Goal: Task Accomplishment & Management: Complete application form

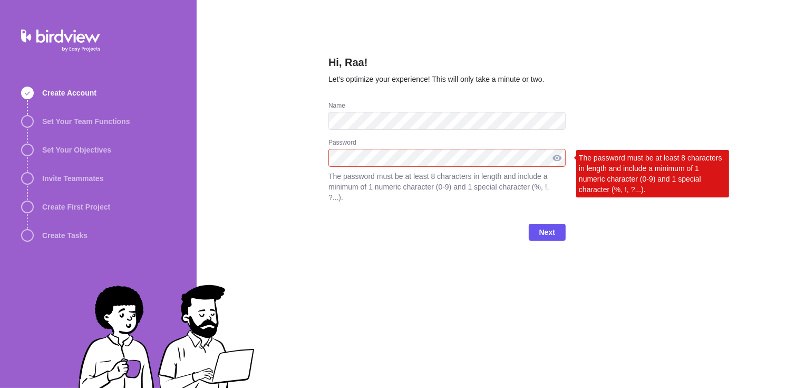
click at [554, 156] on div at bounding box center [557, 158] width 17 height 18
click at [544, 226] on span "Next" at bounding box center [547, 232] width 16 height 13
click at [301, 171] on div "Hi, Raa! Let’s optimize your experience! This will only take a minute or two. N…" at bounding box center [492, 194] width 590 height 388
click at [552, 226] on span "Next" at bounding box center [547, 232] width 16 height 13
click at [308, 160] on div "Hi, Raa! Let’s optimize your experience! This will only take a minute or two. N…" at bounding box center [492, 194] width 590 height 388
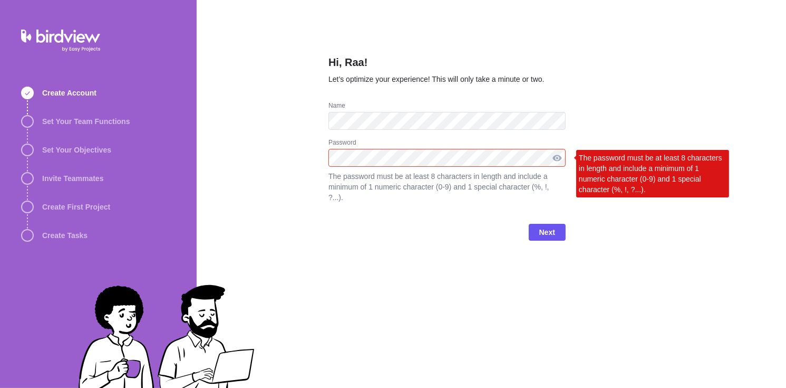
click at [556, 161] on div at bounding box center [557, 158] width 17 height 18
click at [561, 160] on div at bounding box center [557, 158] width 17 height 18
click at [561, 155] on div at bounding box center [557, 158] width 17 height 18
click at [553, 156] on div at bounding box center [557, 158] width 17 height 18
click at [549, 226] on span "Next" at bounding box center [547, 232] width 16 height 13
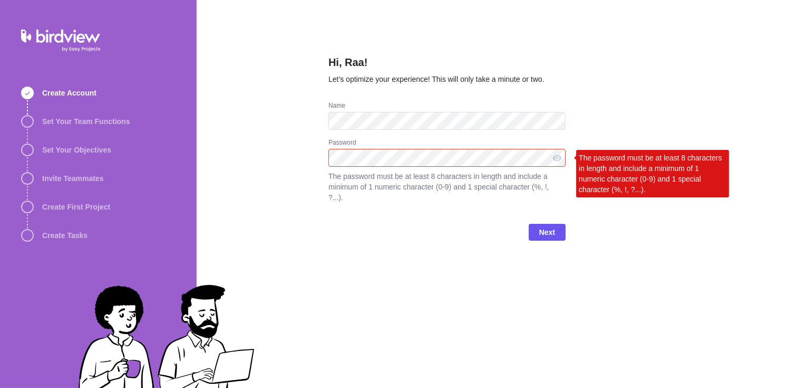
click at [310, 157] on div "Hi, Raa! Let’s optimize your experience! This will only take a minute or two. N…" at bounding box center [492, 194] width 590 height 388
click at [555, 160] on div at bounding box center [557, 158] width 17 height 18
click at [541, 226] on span "Next" at bounding box center [547, 232] width 16 height 13
click at [592, 168] on div "The password must be at least 8 characters in length and include a minimum of 1…" at bounding box center [652, 173] width 153 height 47
click at [570, 153] on div "Hi, Raa! Let’s optimize your experience! This will only take a minute or two. N…" at bounding box center [492, 194] width 590 height 388
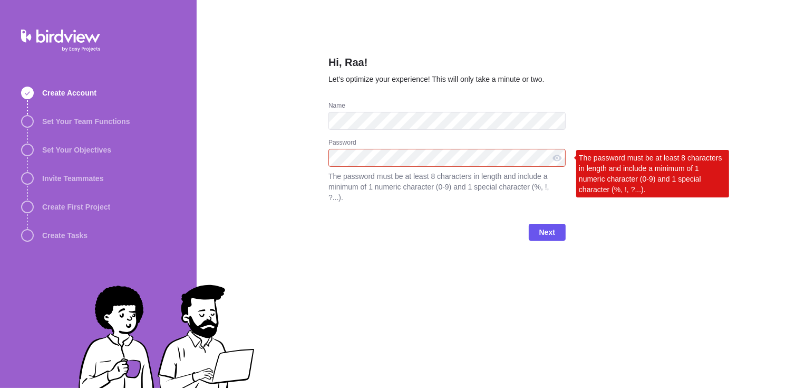
click at [599, 268] on div "Hi, Raa! Let’s optimize your experience! This will only take a minute or two. N…" at bounding box center [492, 194] width 590 height 388
click at [280, 155] on div "Hi, Raa! Let’s optimize your experience! This will only take a minute or two. N…" at bounding box center [492, 194] width 590 height 388
click at [542, 226] on span "Next" at bounding box center [547, 232] width 16 height 13
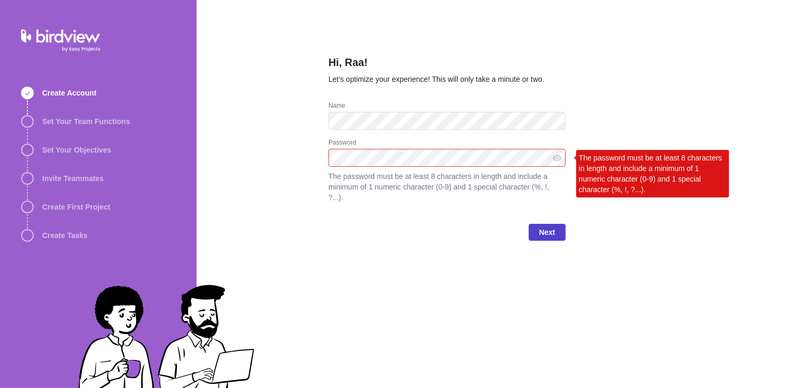
click at [542, 226] on span "Next" at bounding box center [547, 232] width 16 height 13
click at [473, 312] on div "Hi, Raa! Let’s optimize your experience! This will only take a minute or two. N…" at bounding box center [447, 194] width 237 height 388
click at [84, 119] on span "Set Your Team Functions" at bounding box center [86, 121] width 88 height 11
click at [67, 94] on span "Create Account" at bounding box center [69, 93] width 54 height 11
click at [562, 156] on div at bounding box center [557, 158] width 17 height 18
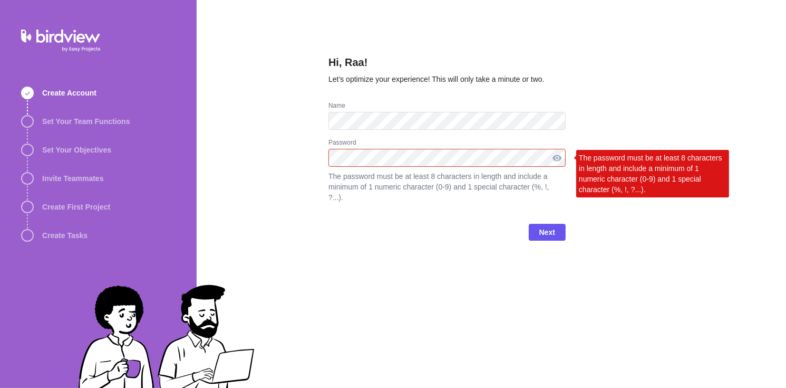
click at [562, 156] on div at bounding box center [557, 158] width 17 height 18
click at [239, 162] on div "Hi, Raa! Let’s optimize your experience! This will only take a minute or two. N…" at bounding box center [492, 194] width 590 height 388
click at [539, 226] on span "Next" at bounding box center [547, 232] width 16 height 13
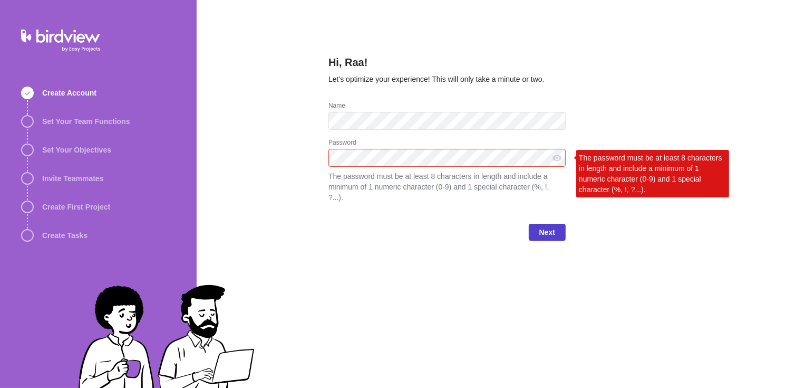
click at [539, 226] on span "Next" at bounding box center [547, 232] width 16 height 13
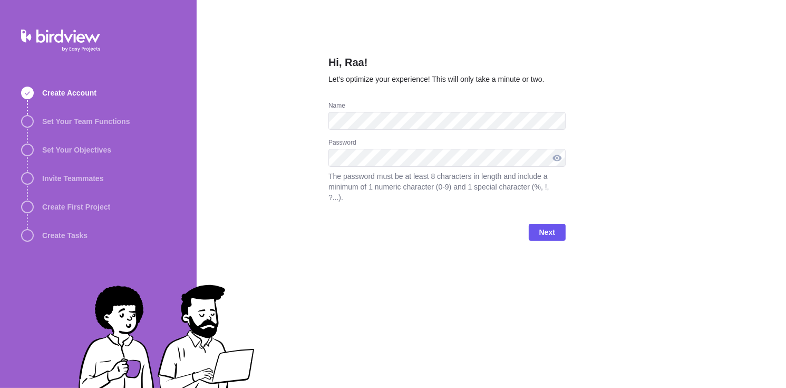
click at [559, 158] on div at bounding box center [557, 158] width 17 height 18
click at [190, 164] on div "Create Account Set Your Team Functions Set Your Objectives Invite Teammates Cre…" at bounding box center [393, 194] width 786 height 388
click at [559, 158] on div at bounding box center [557, 158] width 17 height 18
click at [558, 161] on div at bounding box center [557, 158] width 17 height 18
click at [549, 226] on span "Next" at bounding box center [547, 232] width 16 height 13
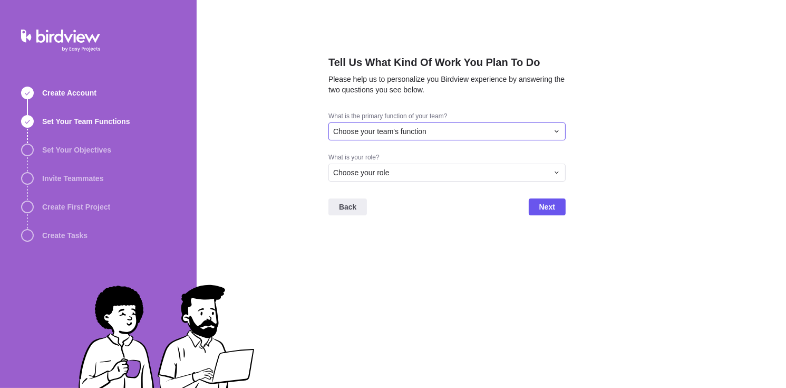
click at [459, 132] on div "Choose your team's function" at bounding box center [440, 131] width 215 height 11
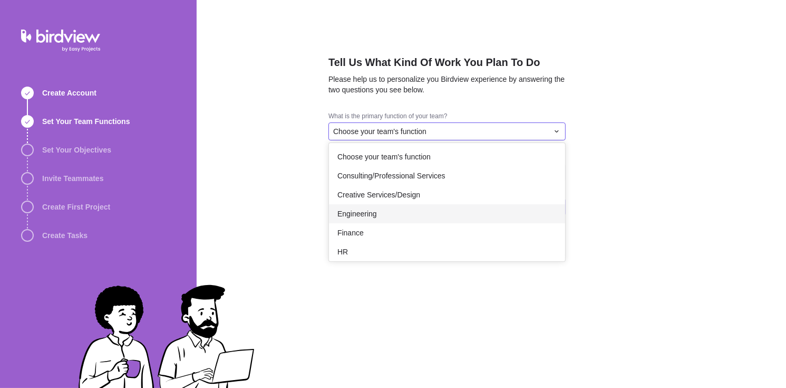
click at [420, 221] on div "Engineering" at bounding box center [447, 213] width 236 height 19
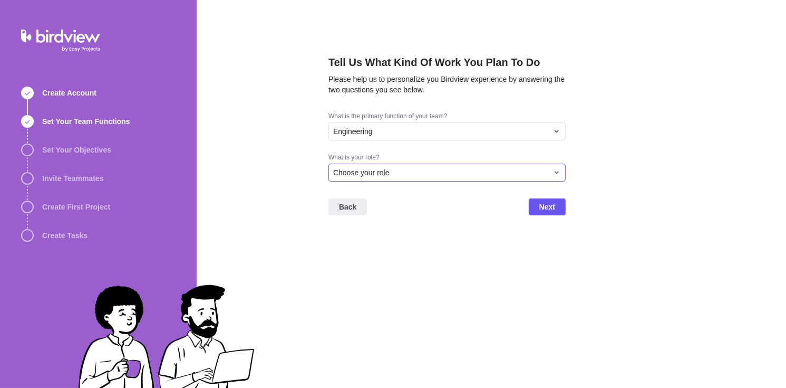
click at [393, 173] on div "Choose your role" at bounding box center [440, 172] width 215 height 11
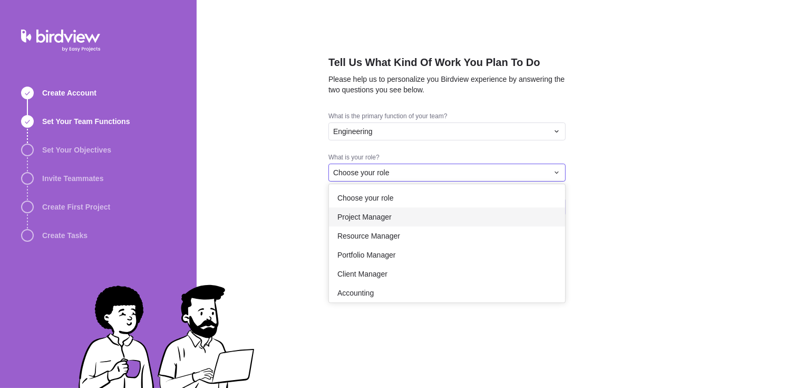
click at [392, 217] on div "Project Manager" at bounding box center [447, 216] width 236 height 19
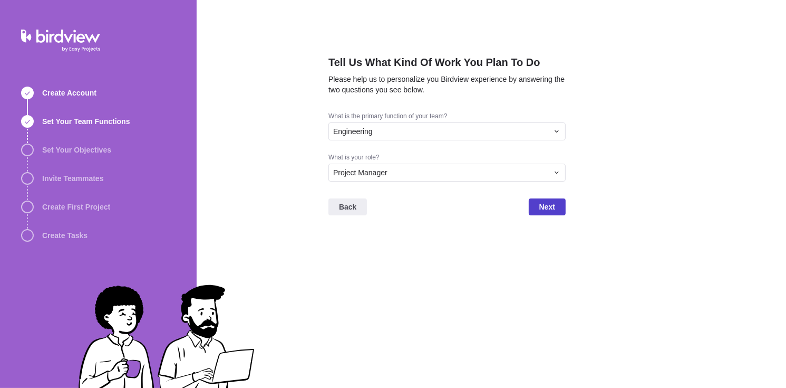
click at [548, 212] on span "Next" at bounding box center [547, 206] width 16 height 13
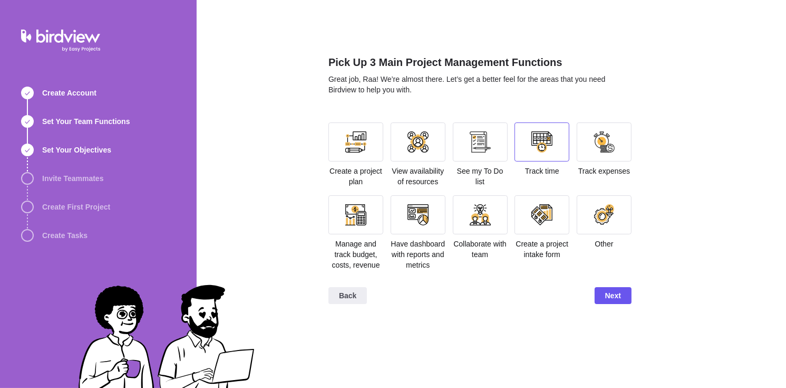
click at [542, 149] on div at bounding box center [542, 141] width 21 height 21
click at [356, 167] on span "Create a project plan" at bounding box center [356, 176] width 53 height 19
click at [354, 144] on div at bounding box center [355, 141] width 21 height 21
click at [481, 213] on div at bounding box center [480, 214] width 21 height 21
click at [619, 299] on span "Next" at bounding box center [613, 295] width 16 height 13
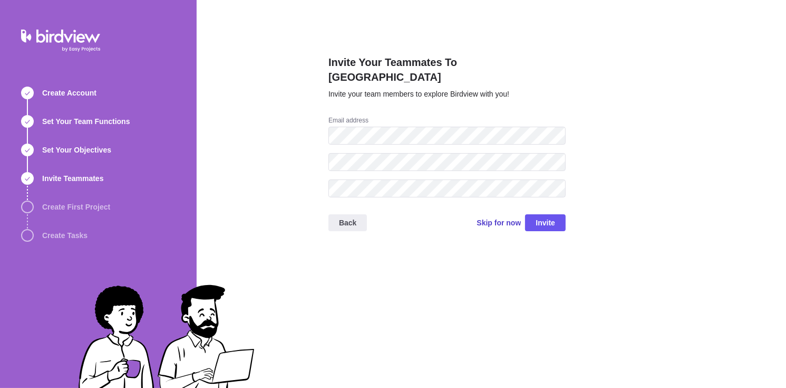
click at [497, 217] on span "Skip for now" at bounding box center [499, 222] width 44 height 11
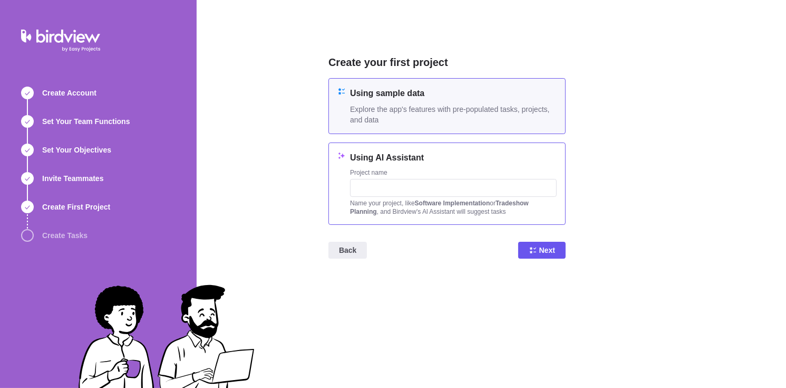
click at [479, 166] on div "Using AI Assistant Project name Name your project, like Software Implementation…" at bounding box center [453, 183] width 207 height 64
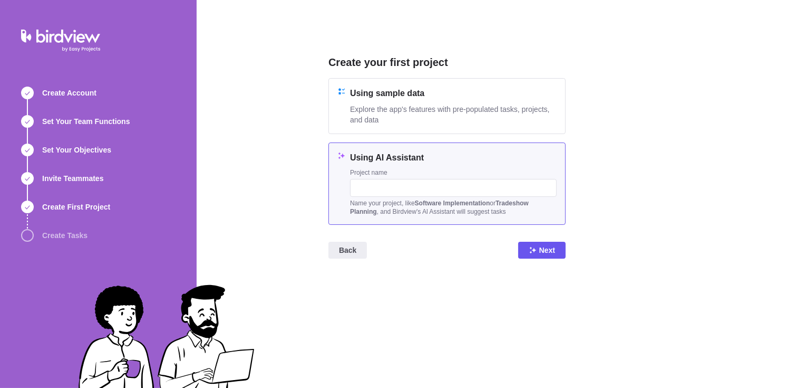
drag, startPoint x: 378, startPoint y: 205, endPoint x: 389, endPoint y: 199, distance: 12.5
click at [378, 206] on div "Name your project, like Software Implementation or Tradeshow Planning , and Bir…" at bounding box center [453, 207] width 207 height 17
click at [390, 186] on input "text" at bounding box center [453, 188] width 207 height 18
type input "Electrical OSP Works"
click at [527, 253] on span "Next" at bounding box center [541, 250] width 47 height 17
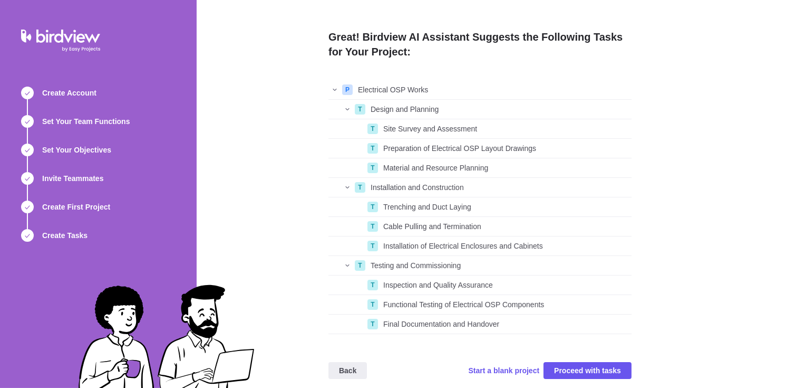
scroll to position [8, 0]
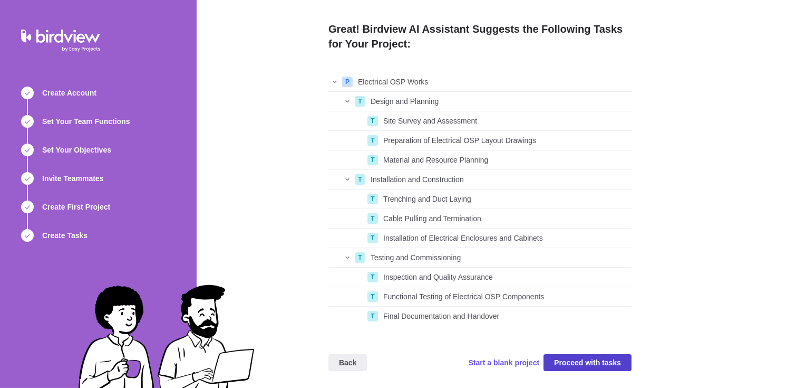
click at [588, 366] on span "Proceed with tasks" at bounding box center [587, 362] width 67 height 13
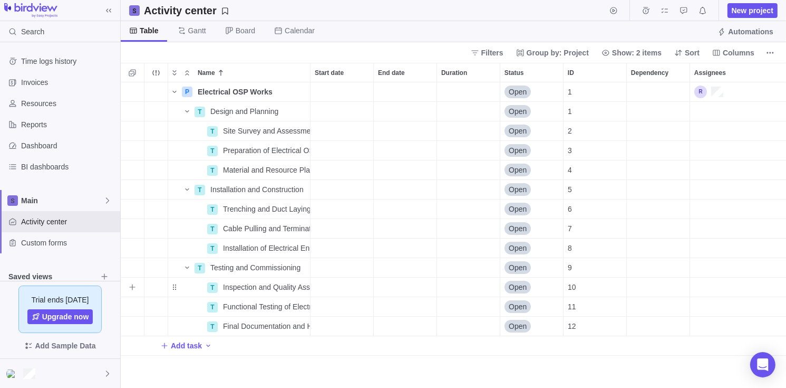
scroll to position [297, 658]
click at [63, 61] on span "Time logs history" at bounding box center [68, 61] width 95 height 11
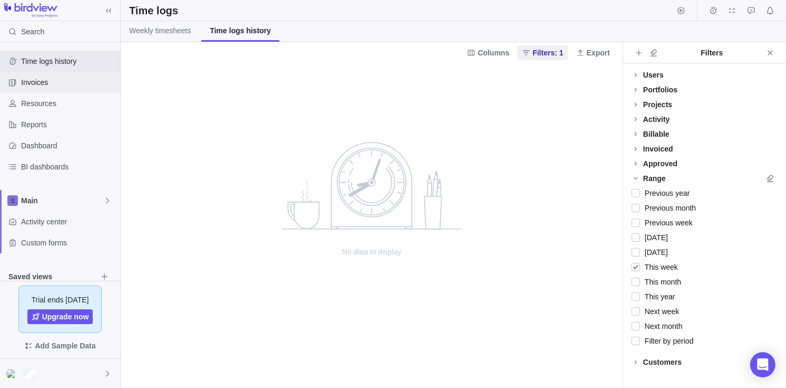
click at [35, 80] on span "Invoices" at bounding box center [68, 82] width 95 height 11
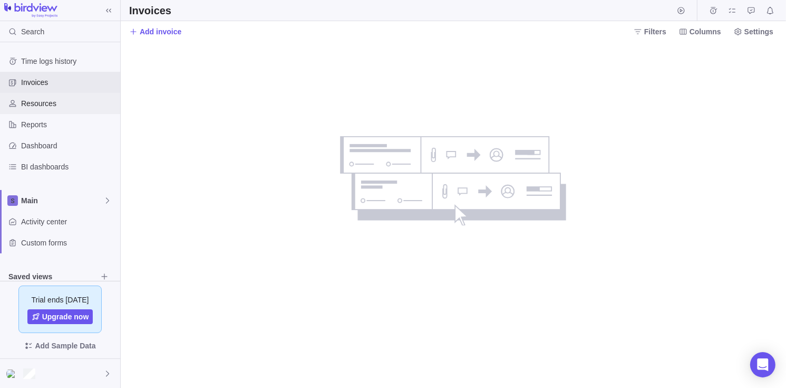
click at [36, 101] on span "Resources" at bounding box center [68, 103] width 95 height 11
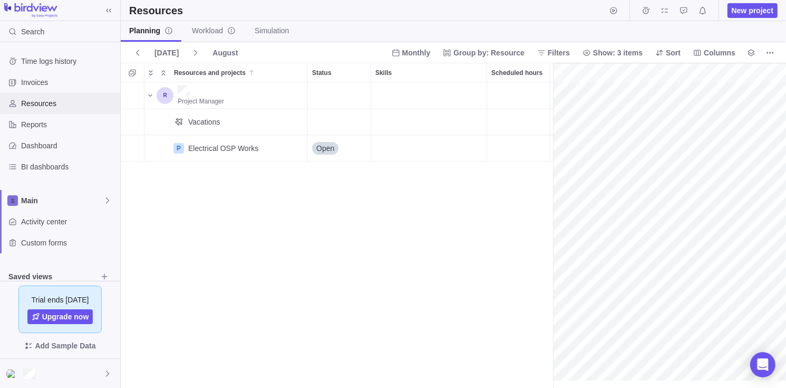
scroll to position [0, 46]
click at [45, 128] on span "Reports" at bounding box center [68, 124] width 95 height 11
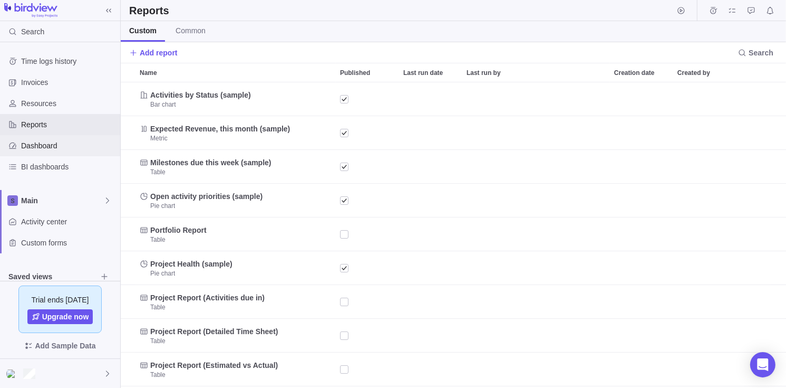
click at [79, 150] on span "Dashboard" at bounding box center [68, 145] width 95 height 11
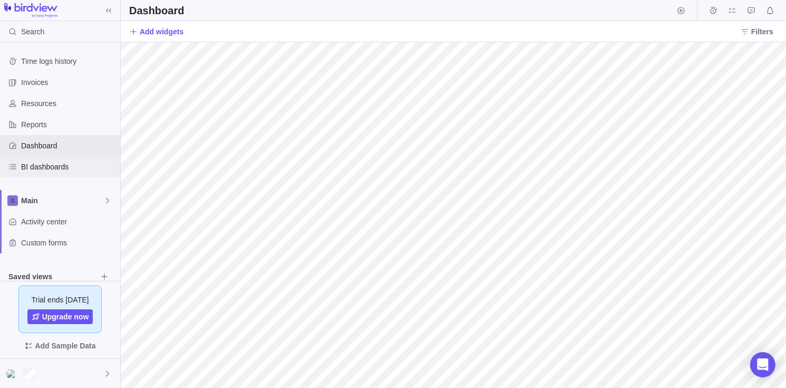
click at [65, 169] on span "BI dashboards" at bounding box center [68, 166] width 95 height 11
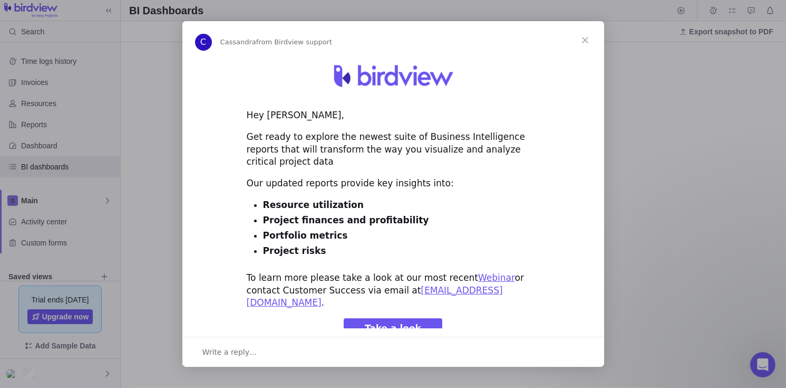
click at [588, 40] on span "Close" at bounding box center [585, 40] width 38 height 38
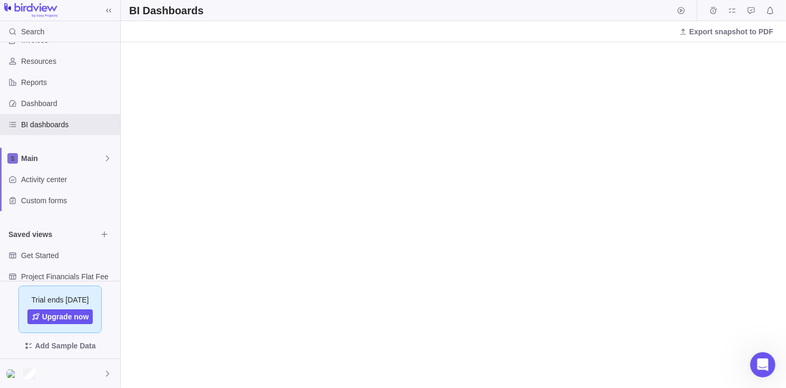
scroll to position [98, 0]
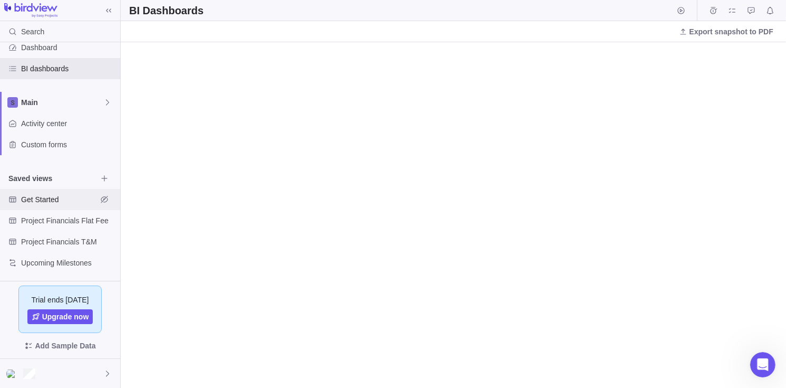
click at [57, 206] on div "Get Started" at bounding box center [60, 199] width 120 height 21
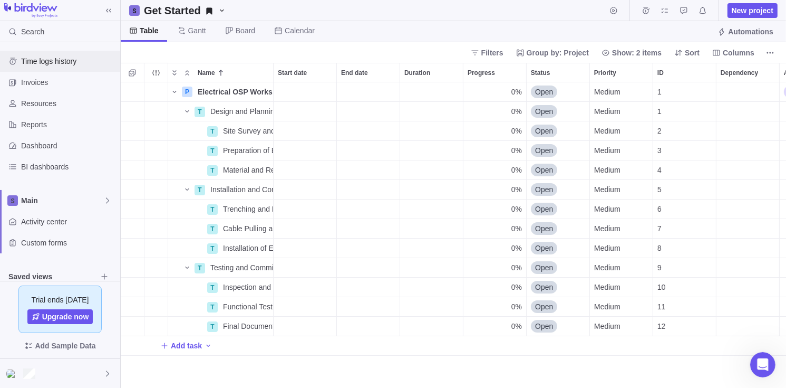
click at [50, 61] on span "Time logs history" at bounding box center [68, 61] width 95 height 11
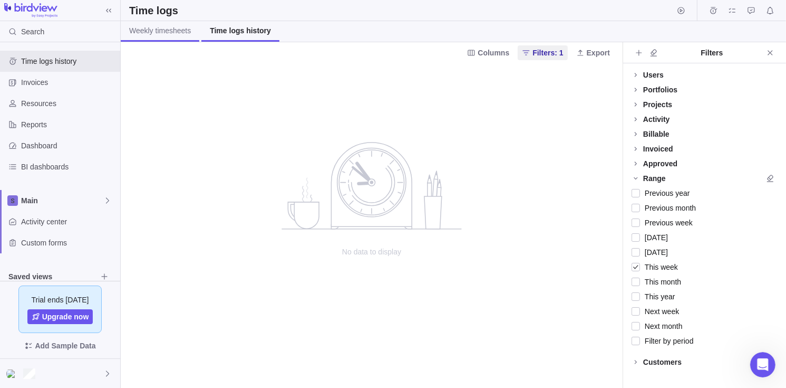
click at [170, 27] on span "Weekly timesheets" at bounding box center [160, 30] width 62 height 11
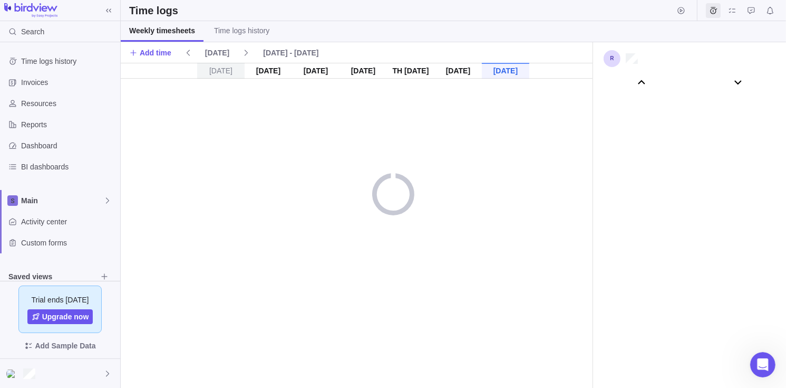
scroll to position [58678, 0]
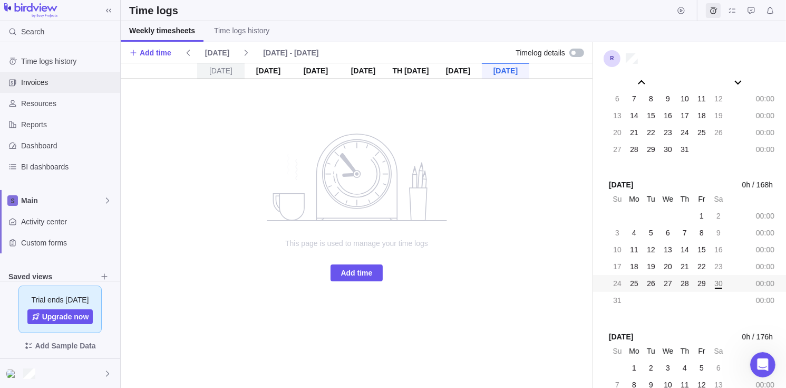
click at [70, 90] on div "Invoices" at bounding box center [60, 82] width 120 height 21
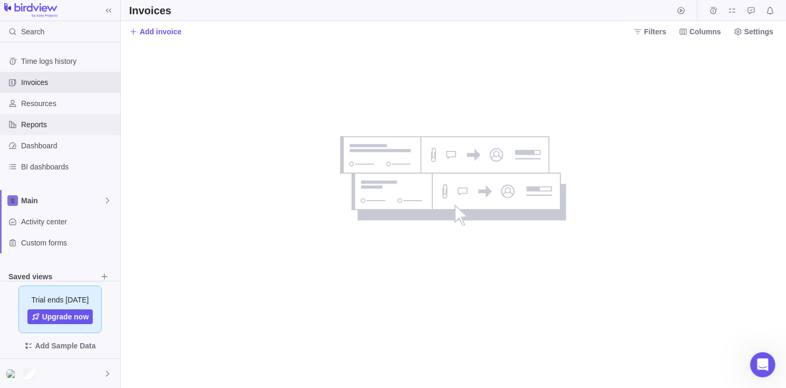
click at [62, 114] on div "Reports" at bounding box center [60, 124] width 120 height 21
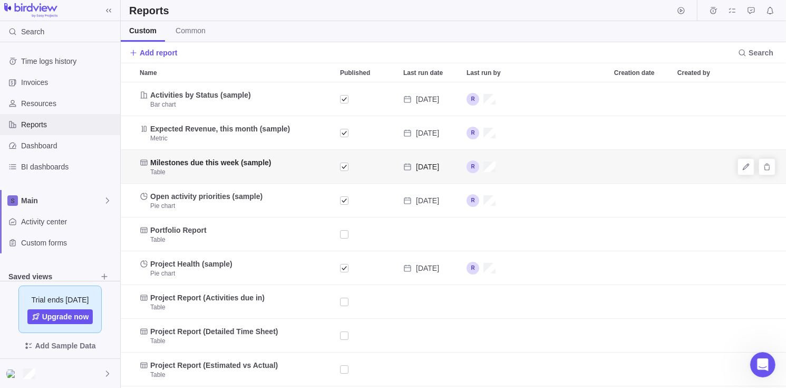
scroll to position [175, 0]
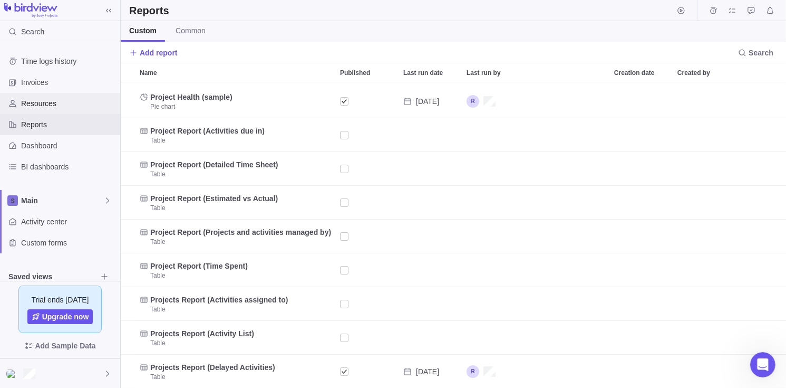
click at [53, 108] on span "Resources" at bounding box center [68, 103] width 95 height 11
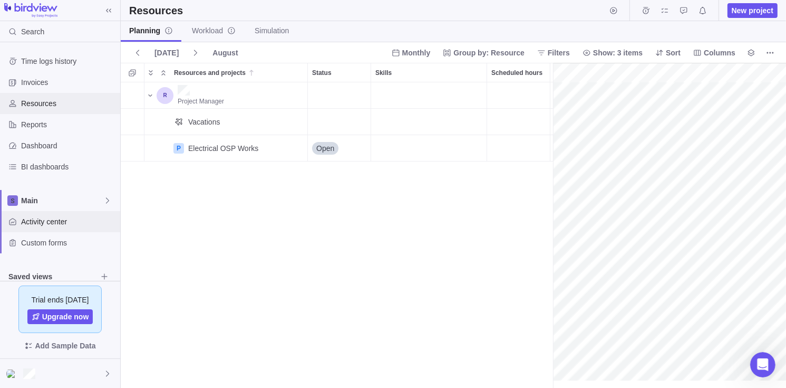
scroll to position [0, 46]
click at [61, 127] on span "Reports" at bounding box center [68, 124] width 95 height 11
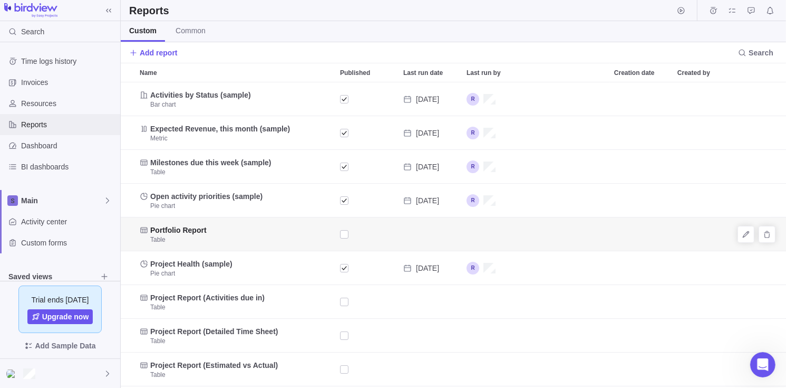
scroll to position [175, 0]
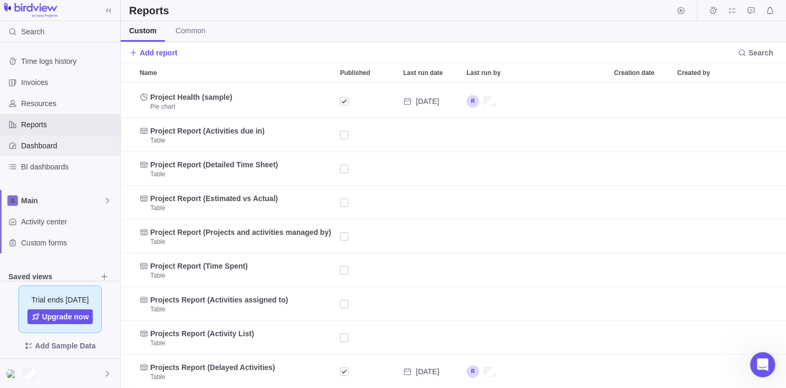
click at [49, 148] on span "Dashboard" at bounding box center [68, 145] width 95 height 11
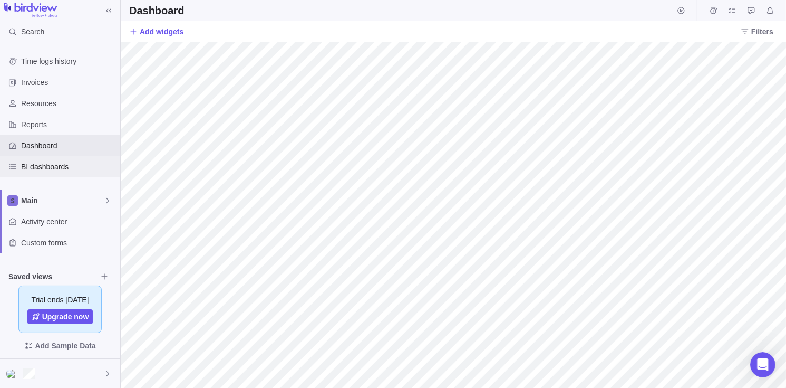
click at [60, 167] on span "BI dashboards" at bounding box center [68, 166] width 95 height 11
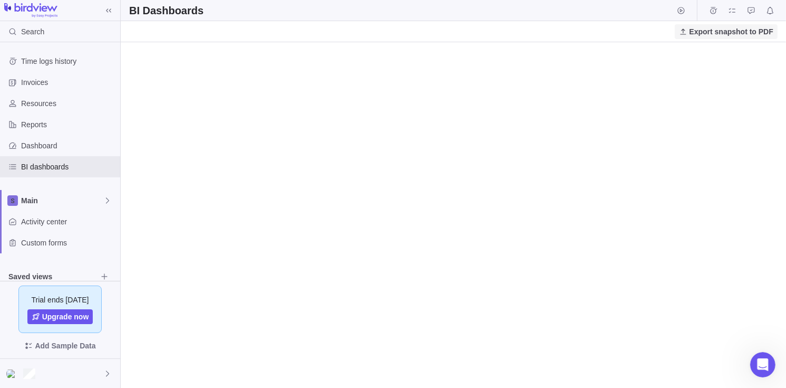
click at [734, 34] on span "Export snapshot to PDF" at bounding box center [732, 31] width 84 height 11
click at [55, 85] on span "Invoices" at bounding box center [68, 82] width 95 height 11
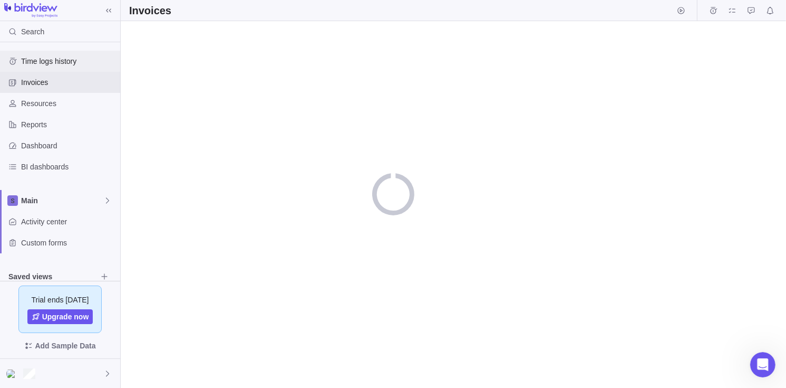
click at [53, 56] on span "Time logs history" at bounding box center [68, 61] width 95 height 11
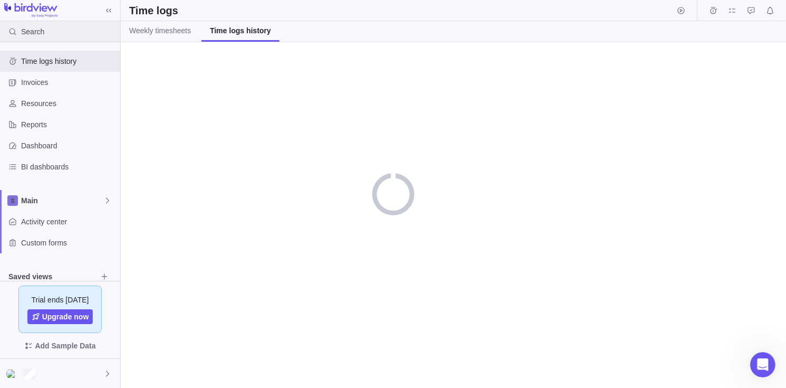
click at [52, 30] on div "Search" at bounding box center [60, 31] width 120 height 21
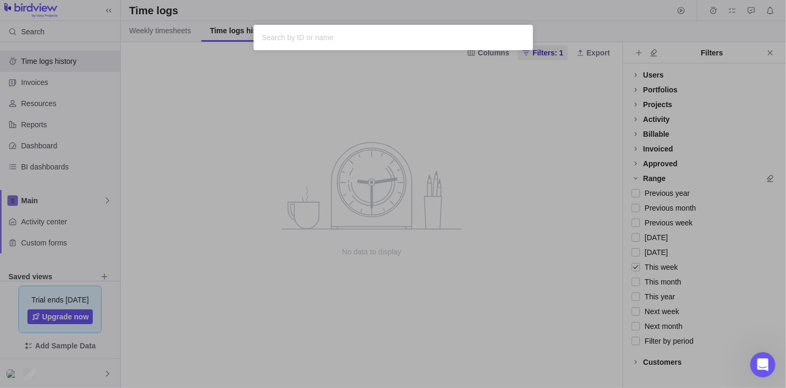
click at [340, 162] on div "Sorry, nothing was found" at bounding box center [393, 194] width 786 height 388
